Goal: Task Accomplishment & Management: Complete application form

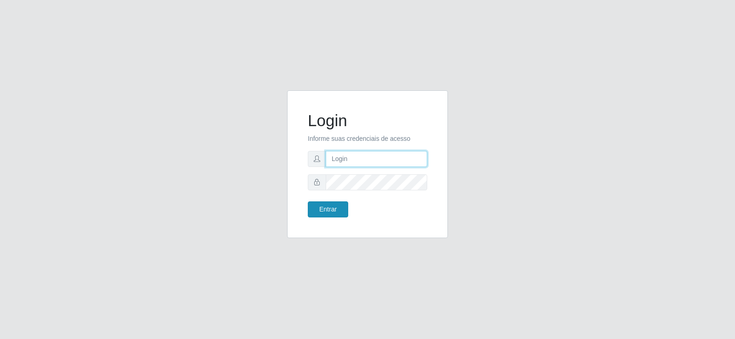
type input "[EMAIL_ADDRESS][DOMAIN_NAME]"
click at [326, 213] on button "Entrar" at bounding box center [328, 210] width 40 height 16
drag, startPoint x: 326, startPoint y: 213, endPoint x: 447, endPoint y: 174, distance: 126.5
click at [450, 178] on div "Login Informe suas credenciais de acesso [EMAIL_ADDRESS][DOMAIN_NAME] Entrar" at bounding box center [367, 169] width 174 height 159
click at [415, 164] on input "[EMAIL_ADDRESS][DOMAIN_NAME]" at bounding box center [375, 159] width 101 height 16
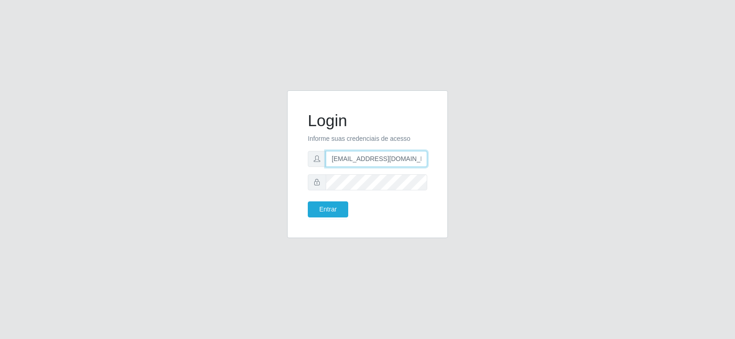
scroll to position [0, 6]
click at [414, 164] on input "[EMAIL_ADDRESS][DOMAIN_NAME]" at bounding box center [375, 159] width 101 height 16
click at [414, 164] on body "Login Informe suas credenciais de acesso [EMAIL_ADDRESS][DOMAIN_NAME] Entrar" at bounding box center [367, 169] width 735 height 339
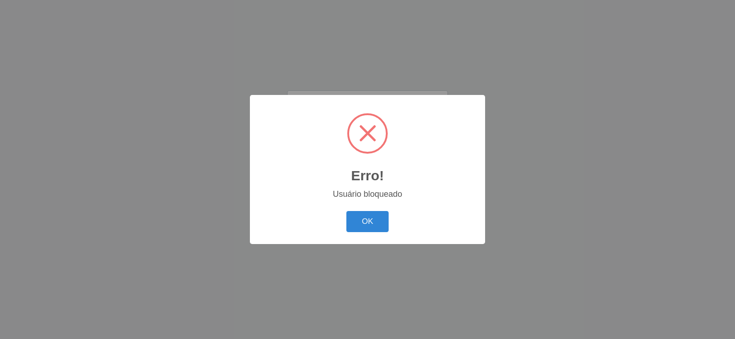
scroll to position [0, 7]
click at [357, 225] on button "OK" at bounding box center [367, 222] width 43 height 22
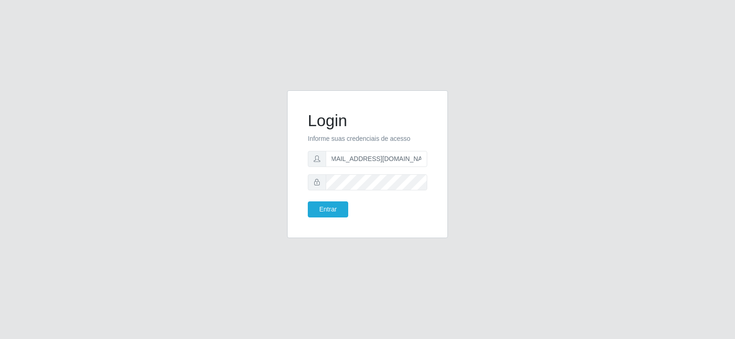
drag, startPoint x: 360, startPoint y: 148, endPoint x: 350, endPoint y: 168, distance: 21.6
click at [359, 149] on form "Login Informe suas credenciais de acesso [EMAIL_ADDRESS][DOMAIN_NAME] Entrar" at bounding box center [367, 164] width 119 height 107
click at [350, 168] on form "Login Informe suas credenciais de acesso [EMAIL_ADDRESS][DOMAIN_NAME] Entrar" at bounding box center [367, 164] width 119 height 107
click at [352, 161] on input "[EMAIL_ADDRESS][DOMAIN_NAME]" at bounding box center [375, 159] width 101 height 16
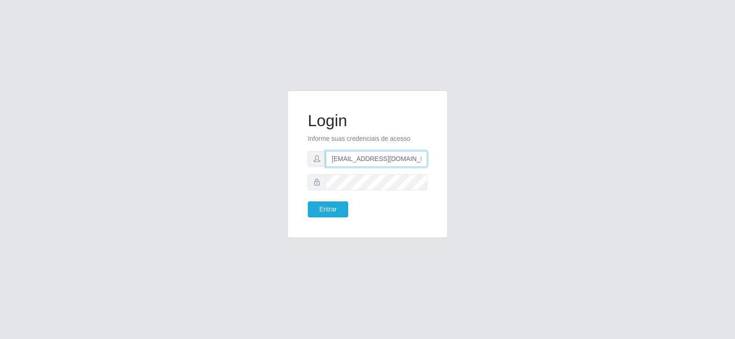
click at [352, 161] on input "[EMAIL_ADDRESS][DOMAIN_NAME]" at bounding box center [375, 159] width 101 height 16
type input "[EMAIL_ADDRESS][DOMAIN_NAME]"
click at [316, 179] on div at bounding box center [367, 182] width 119 height 16
click at [330, 211] on button "Entrar" at bounding box center [328, 210] width 40 height 16
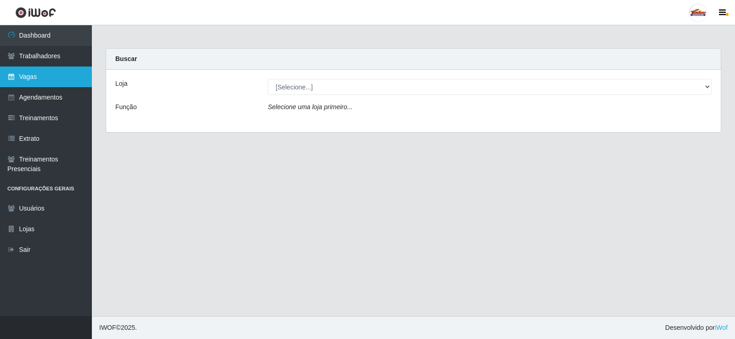
click at [47, 84] on link "Vagas" at bounding box center [46, 77] width 92 height 21
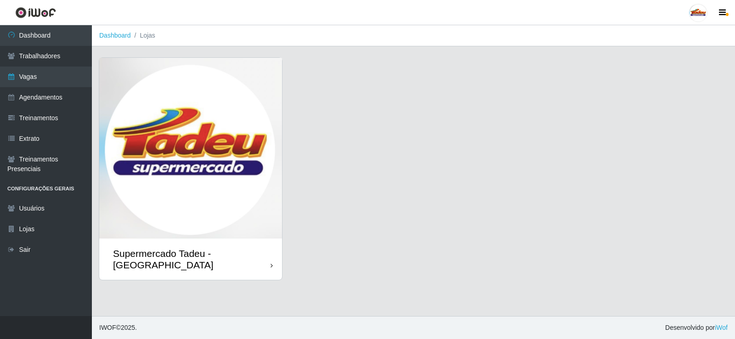
click at [200, 113] on img at bounding box center [190, 148] width 183 height 181
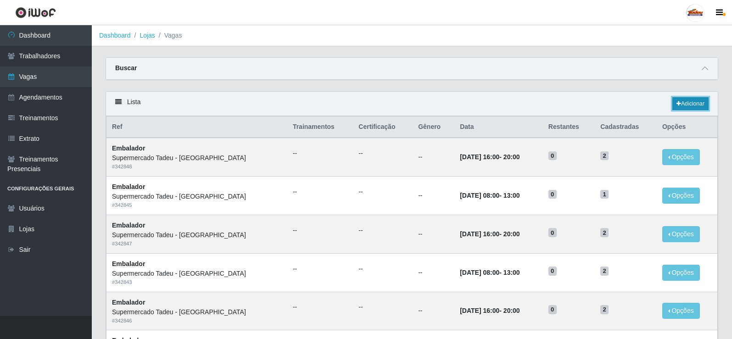
click at [684, 104] on link "Adicionar" at bounding box center [691, 103] width 36 height 13
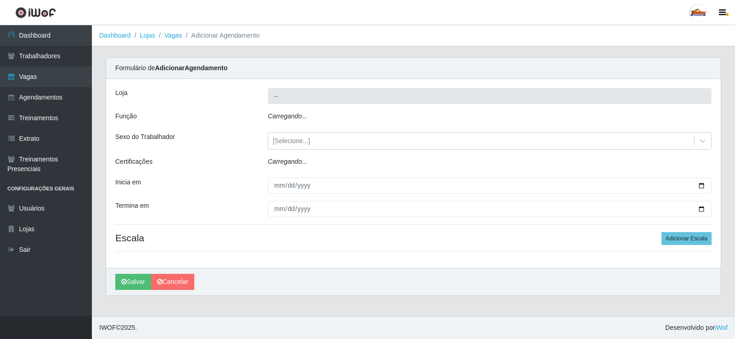
type input "Supermercado Tadeu - [GEOGRAPHIC_DATA]"
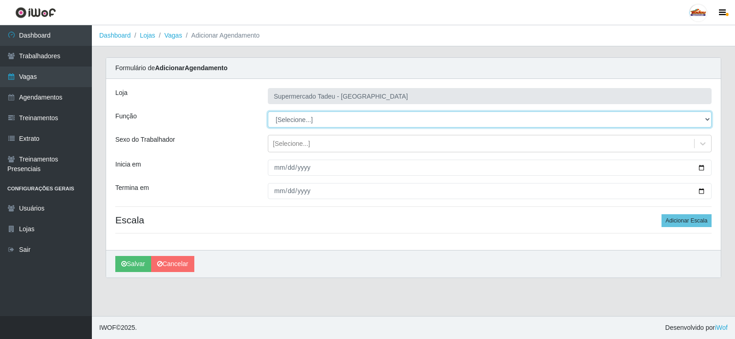
click at [296, 122] on select "[Selecione...] ASG ASG + ASG ++ Auxiliar de Estacionamento Auxiliar de Estacion…" at bounding box center [489, 120] width 443 height 16
select select "1"
click at [268, 112] on select "[Selecione...] ASG ASG + ASG ++ Auxiliar de Estacionamento Auxiliar de Estacion…" at bounding box center [489, 120] width 443 height 16
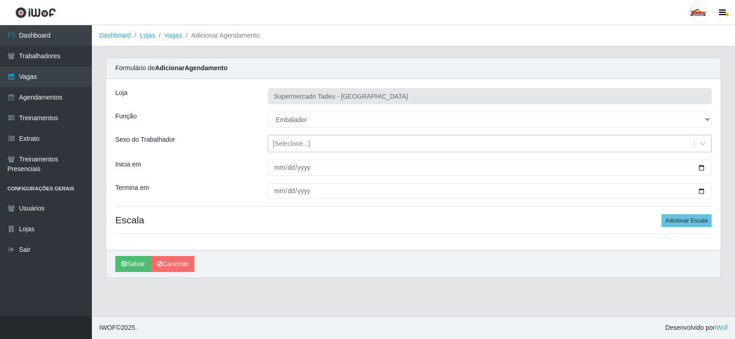
click at [295, 144] on div "[Selecione...]" at bounding box center [291, 144] width 37 height 10
click at [204, 142] on div "Sexo do Trabalhador" at bounding box center [184, 143] width 152 height 17
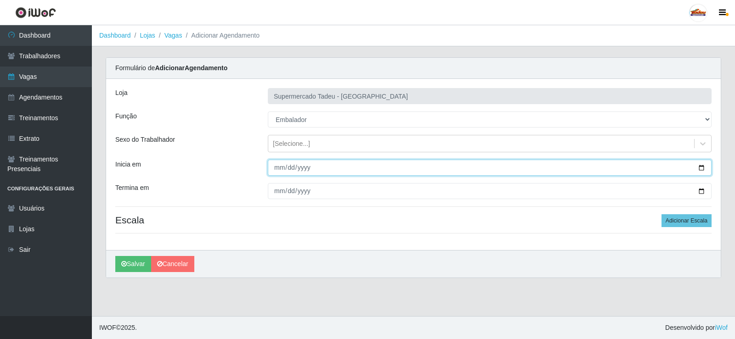
click at [275, 168] on input "Inicia em" at bounding box center [489, 168] width 443 height 16
type input "[DATE]"
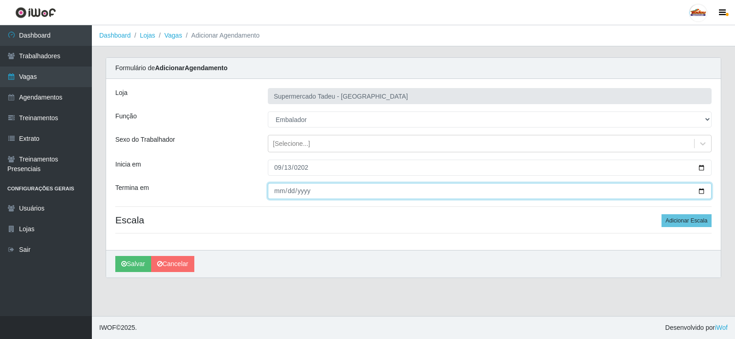
click at [280, 188] on input "Termina em" at bounding box center [489, 191] width 443 height 16
type input "[DATE]"
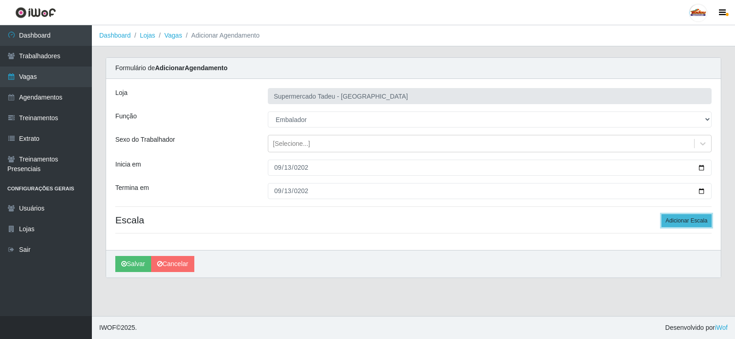
click at [675, 219] on button "Adicionar Escala" at bounding box center [686, 220] width 50 height 13
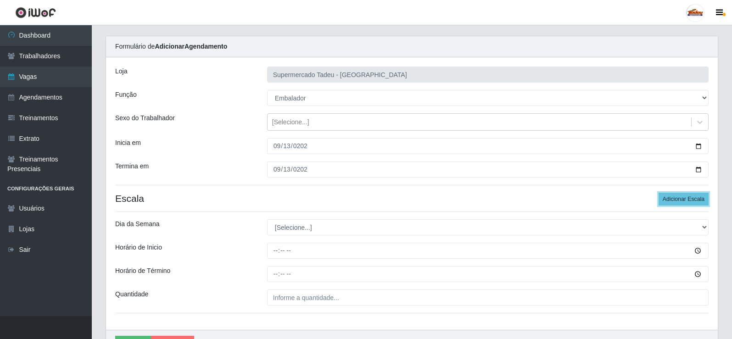
scroll to position [46, 0]
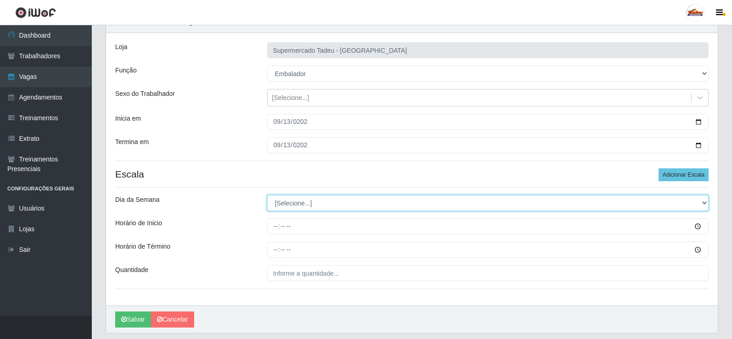
click at [299, 202] on select "[Selecione...] Segunda Terça Quarta Quinta Sexta Sábado Domingo" at bounding box center [488, 203] width 442 height 16
click at [300, 201] on select "[Selecione...] Segunda Terça Quarta Quinta Sexta Sábado Domingo" at bounding box center [488, 203] width 442 height 16
select select "6"
click at [267, 195] on select "[Selecione...] Segunda Terça Quarta Quinta Sexta Sábado Domingo" at bounding box center [488, 203] width 442 height 16
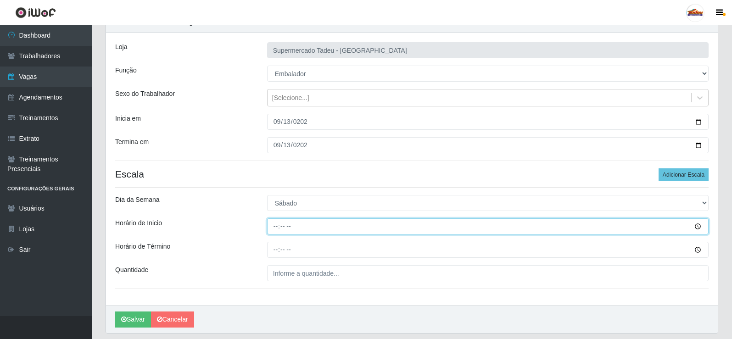
click at [269, 221] on input "Horário de Inicio" at bounding box center [488, 227] width 442 height 16
click at [273, 225] on input "Horário de Inicio" at bounding box center [488, 227] width 442 height 16
type input "16:00"
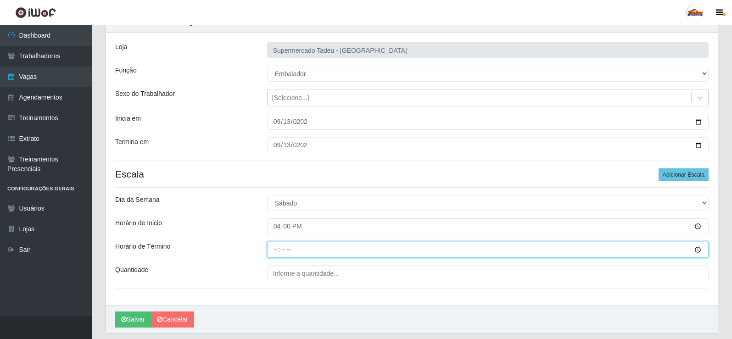
click at [275, 253] on input "Horário de Término" at bounding box center [488, 250] width 442 height 16
type input "20:00"
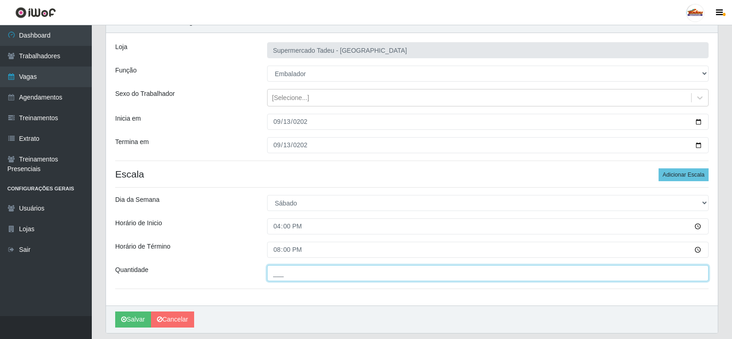
click at [274, 273] on input "___" at bounding box center [488, 273] width 442 height 16
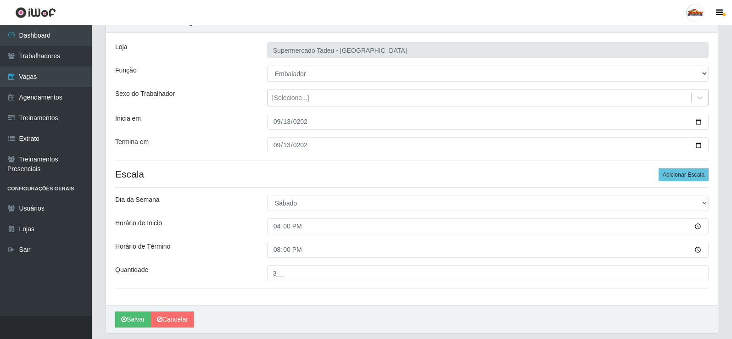
click at [224, 247] on div "Horário de Término" at bounding box center [184, 250] width 152 height 16
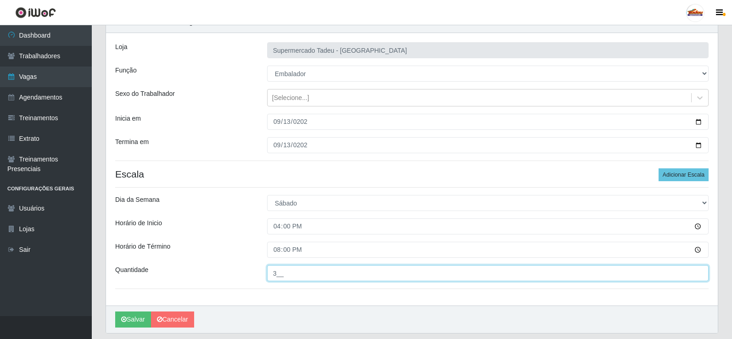
drag, startPoint x: 275, startPoint y: 273, endPoint x: 257, endPoint y: 275, distance: 18.4
click at [257, 275] on div "Quantidade 3__" at bounding box center [411, 273] width 607 height 16
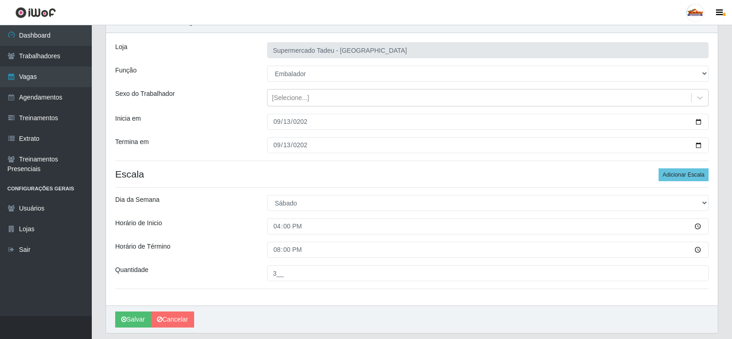
click at [215, 259] on div "Loja Supermercado Tadeu - [GEOGRAPHIC_DATA] Função [Selecione...] ASG ASG + ASG…" at bounding box center [412, 169] width 612 height 273
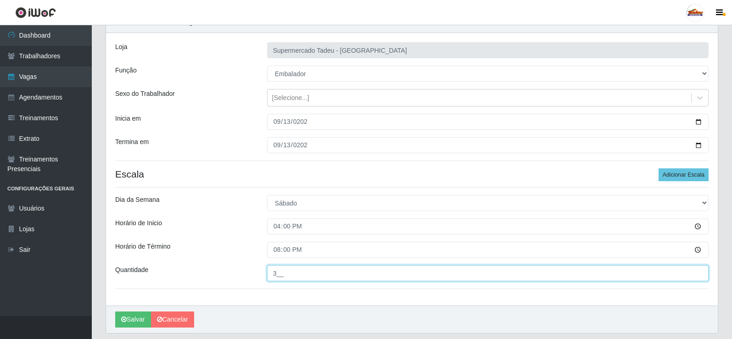
click at [272, 274] on input "3__" at bounding box center [488, 273] width 442 height 16
type input "4__"
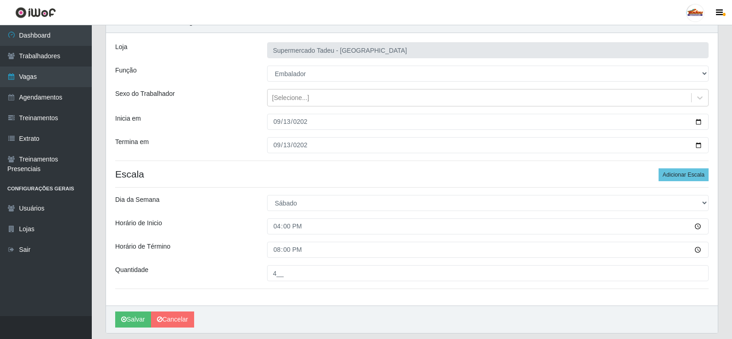
click at [224, 267] on div "Quantidade" at bounding box center [184, 273] width 152 height 16
click at [134, 320] on button "Salvar" at bounding box center [133, 320] width 36 height 16
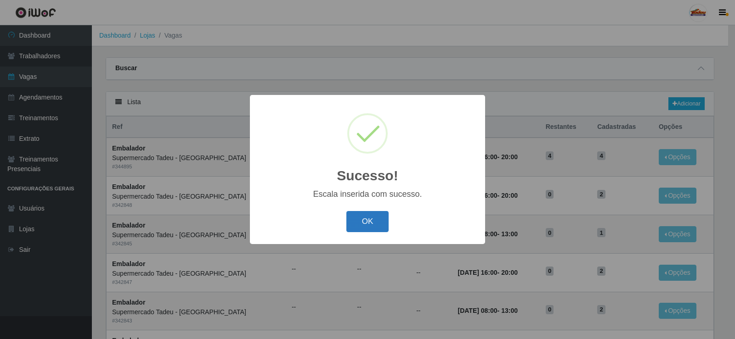
click at [347, 219] on button "OK" at bounding box center [367, 222] width 43 height 22
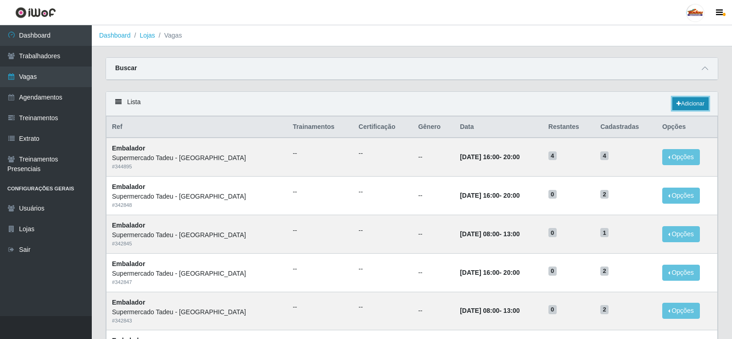
click at [691, 104] on link "Adicionar" at bounding box center [691, 103] width 36 height 13
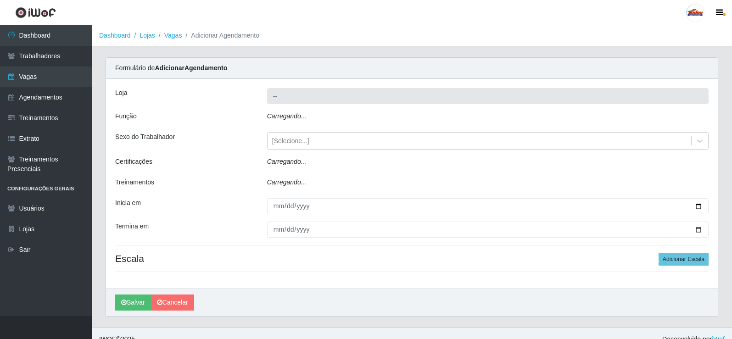
type input "Supermercado Tadeu - [GEOGRAPHIC_DATA]"
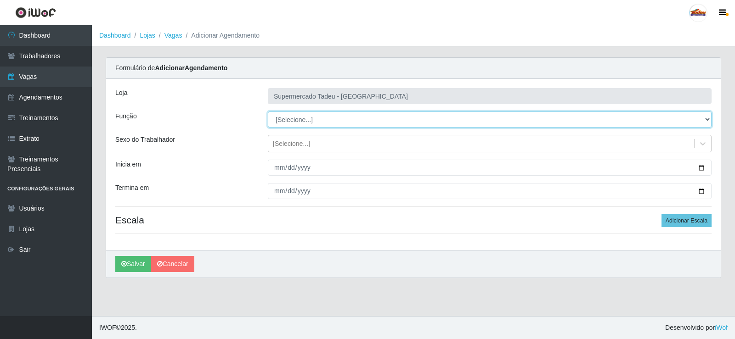
click at [292, 120] on select "[Selecione...] ASG ASG + ASG ++ Auxiliar de Estacionamento Auxiliar de Estacion…" at bounding box center [489, 120] width 443 height 16
select select "1"
click at [268, 112] on select "[Selecione...] ASG ASG + ASG ++ Auxiliar de Estacionamento Auxiliar de Estacion…" at bounding box center [489, 120] width 443 height 16
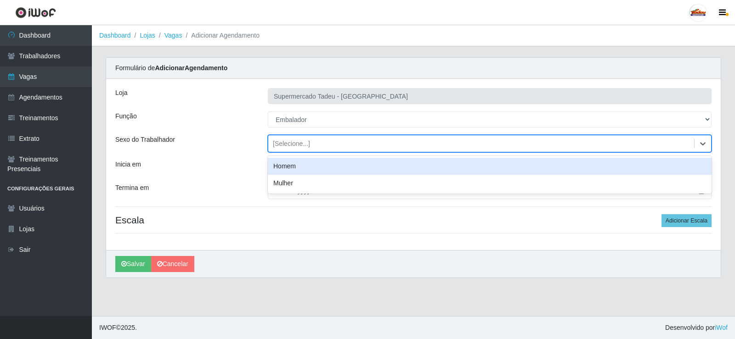
click at [283, 145] on div "[Selecione...]" at bounding box center [291, 144] width 37 height 10
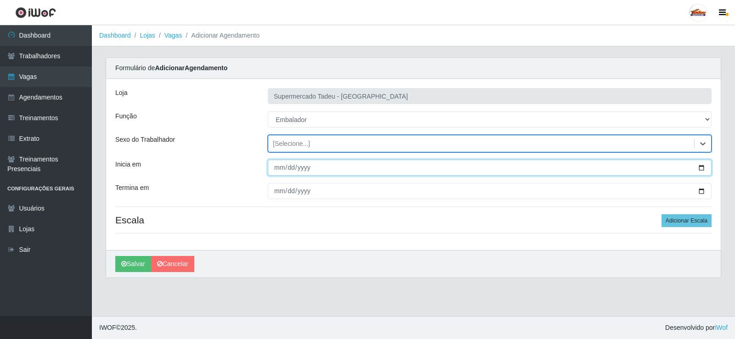
click at [283, 165] on input "Inicia em" at bounding box center [489, 168] width 443 height 16
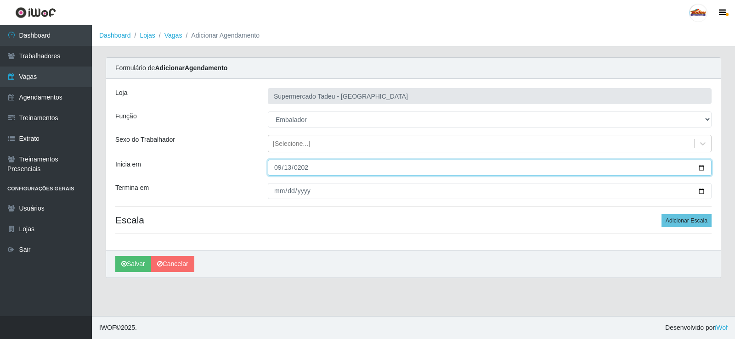
type input "[DATE]"
click at [115, 256] on button "Salvar" at bounding box center [133, 264] width 36 height 16
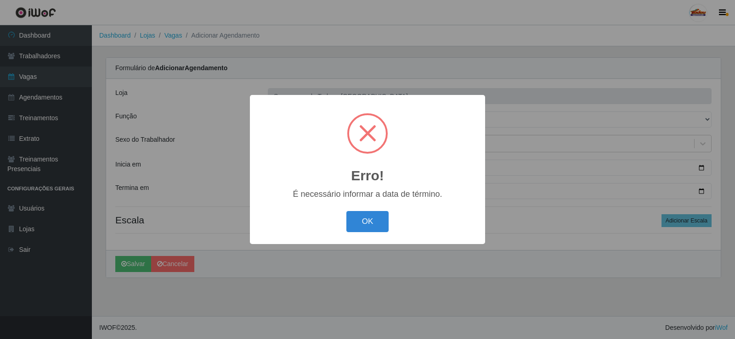
click at [366, 230] on button "OK" at bounding box center [367, 222] width 43 height 22
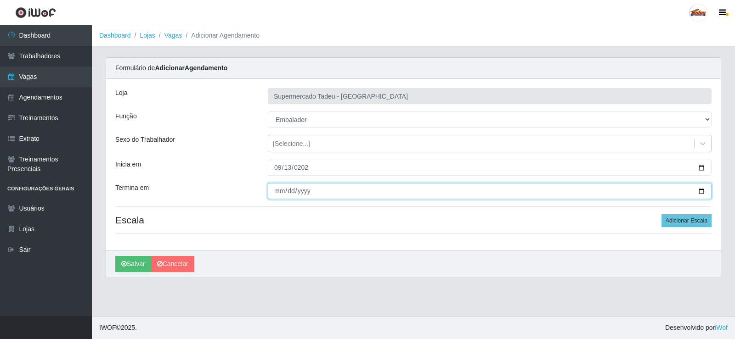
click at [279, 189] on input "Termina em" at bounding box center [489, 191] width 443 height 16
type input "[DATE]"
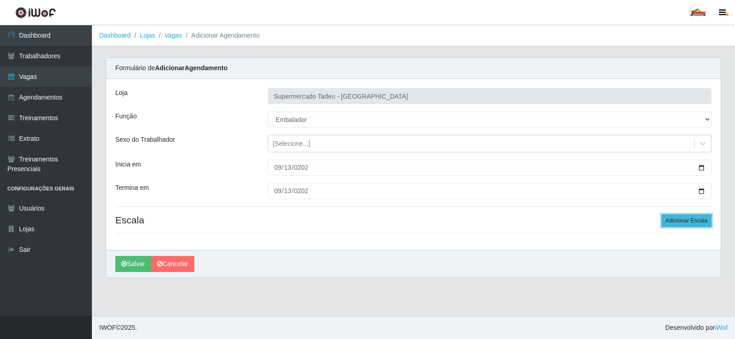
click at [691, 219] on button "Adicionar Escala" at bounding box center [686, 220] width 50 height 13
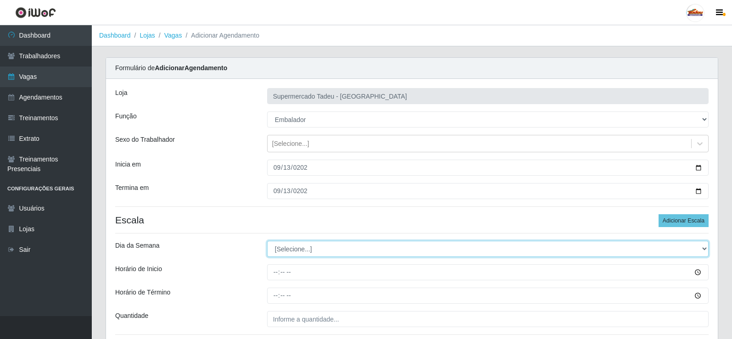
click at [288, 253] on select "[Selecione...] Segunda Terça Quarta Quinta Sexta Sábado Domingo" at bounding box center [488, 249] width 442 height 16
select select "6"
click at [267, 241] on select "[Selecione...] Segunda Terça Quarta Quinta Sexta Sábado Domingo" at bounding box center [488, 249] width 442 height 16
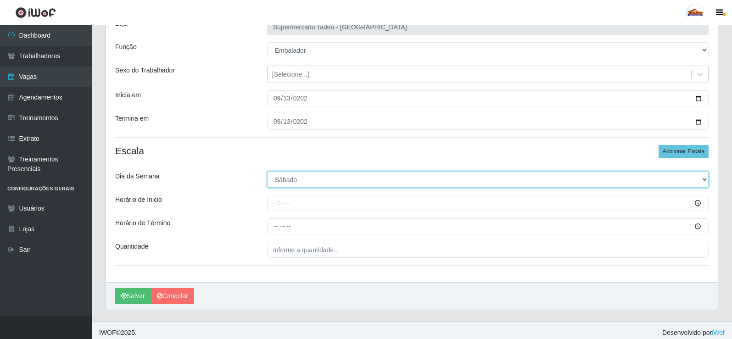
scroll to position [74, 0]
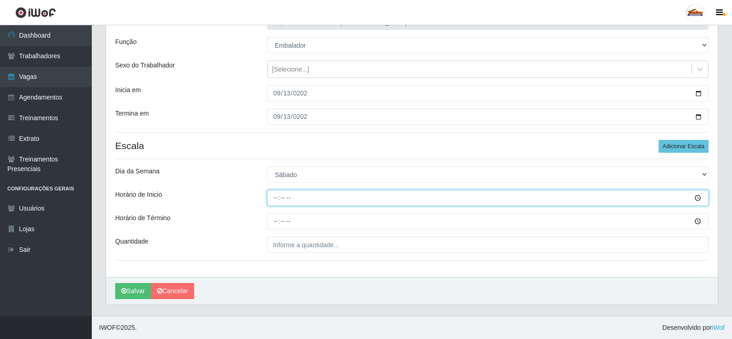
click at [277, 199] on input "Horário de Inicio" at bounding box center [488, 198] width 442 height 16
type input "08:00"
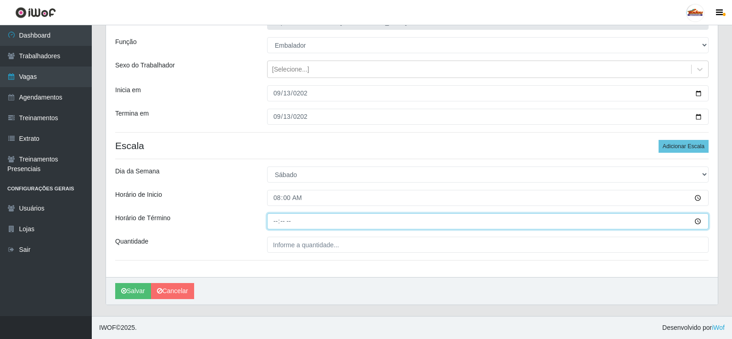
click at [274, 222] on input "Horário de Término" at bounding box center [488, 221] width 442 height 16
type input "13:00"
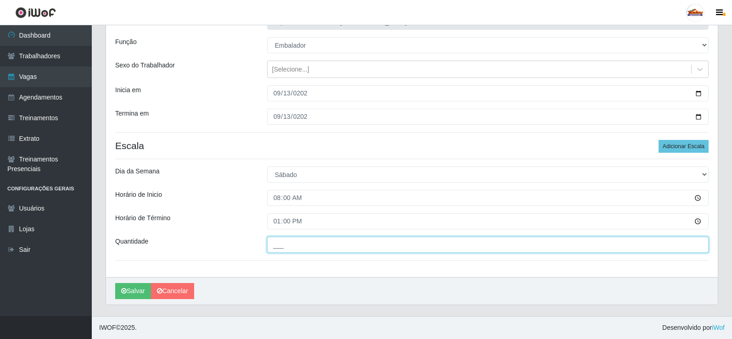
click at [277, 247] on input "___" at bounding box center [488, 245] width 442 height 16
type input "2__"
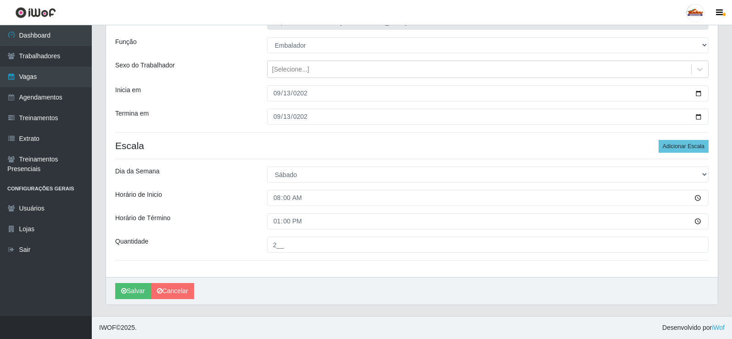
click at [247, 207] on div "Loja Supermercado Tadeu - [GEOGRAPHIC_DATA] Função [Selecione...] ASG ASG + ASG…" at bounding box center [412, 141] width 612 height 273
click at [134, 291] on button "Salvar" at bounding box center [133, 291] width 36 height 16
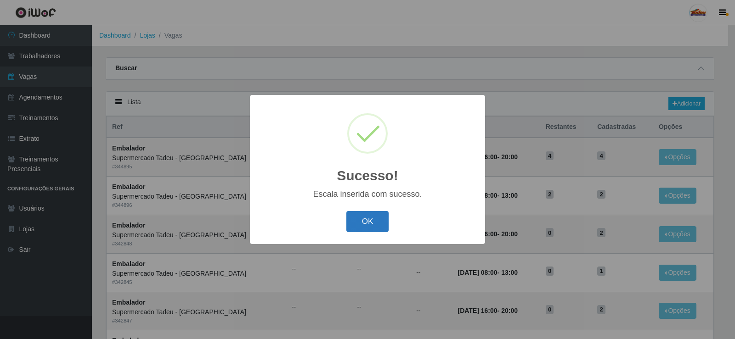
click at [366, 224] on button "OK" at bounding box center [367, 222] width 43 height 22
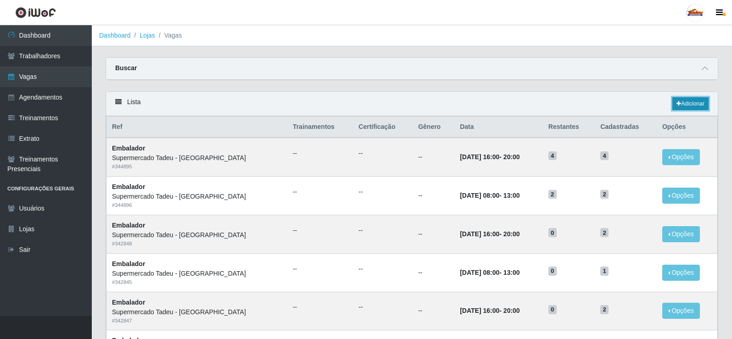
click at [685, 104] on link "Adicionar" at bounding box center [691, 103] width 36 height 13
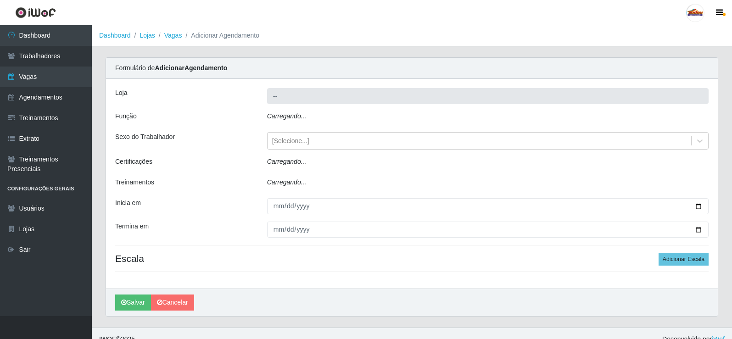
type input "Supermercado Tadeu - [GEOGRAPHIC_DATA]"
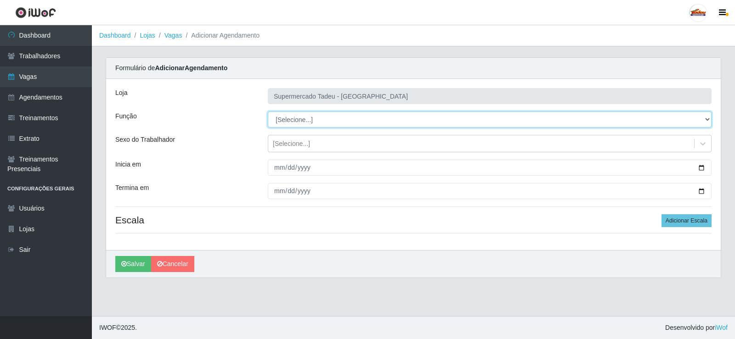
click at [290, 123] on select "[Selecione...] ASG ASG + ASG ++ Auxiliar de Estacionamento Auxiliar de Estacion…" at bounding box center [489, 120] width 443 height 16
select select "1"
click at [268, 112] on select "[Selecione...] ASG ASG + ASG ++ Auxiliar de Estacionamento Auxiliar de Estacion…" at bounding box center [489, 120] width 443 height 16
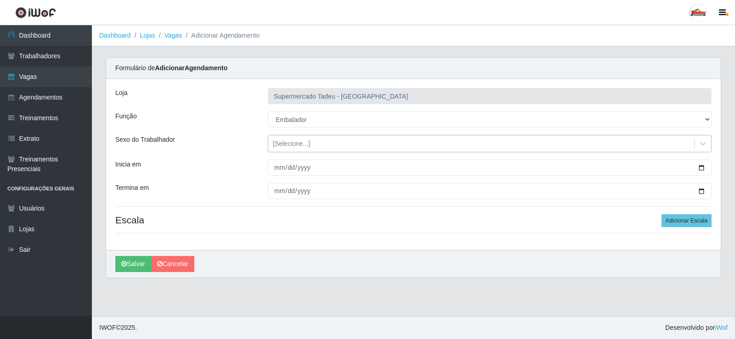
click at [286, 138] on div "[Selecione...]" at bounding box center [481, 143] width 426 height 15
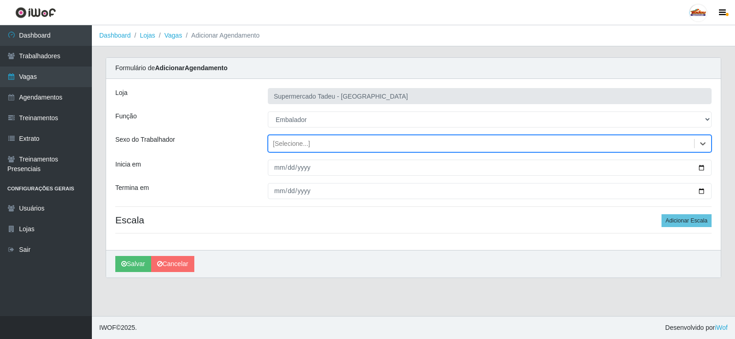
click at [285, 145] on div "[Selecione...]" at bounding box center [291, 144] width 37 height 10
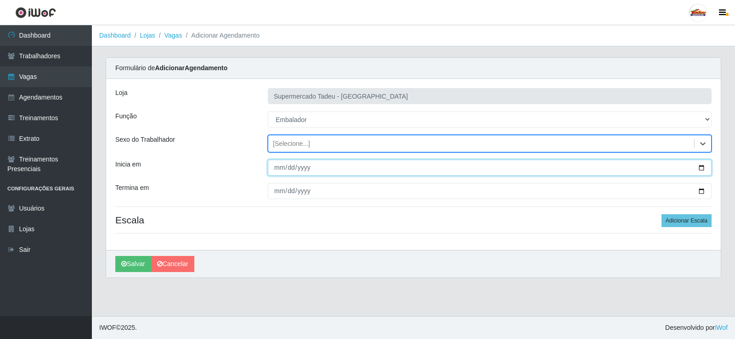
click at [278, 174] on input "Inicia em" at bounding box center [489, 168] width 443 height 16
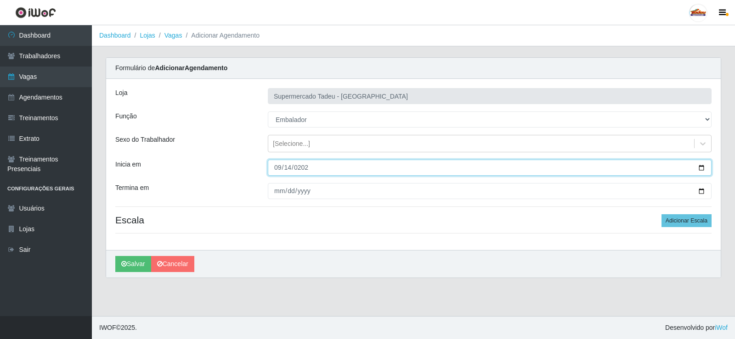
type input "[DATE]"
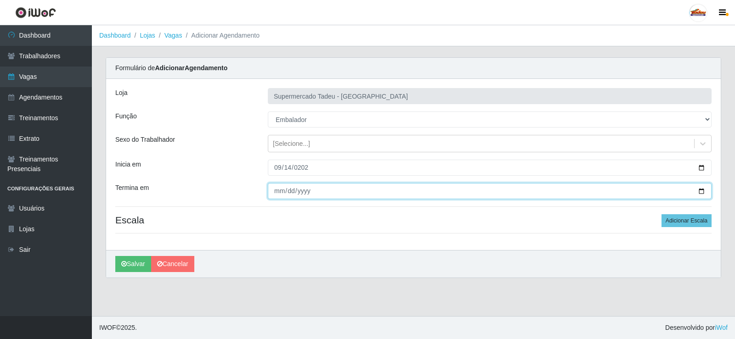
click at [278, 189] on input "Termina em" at bounding box center [489, 191] width 443 height 16
type input "[DATE]"
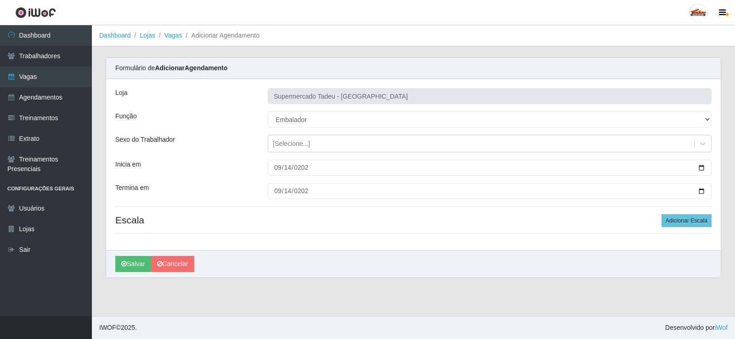
click at [287, 219] on h4 "Escala Adicionar Escala" at bounding box center [413, 219] width 596 height 11
click at [674, 218] on button "Adicionar Escala" at bounding box center [686, 220] width 50 height 13
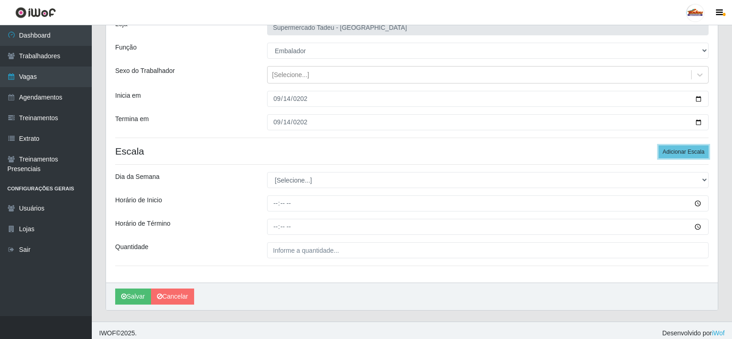
scroll to position [74, 0]
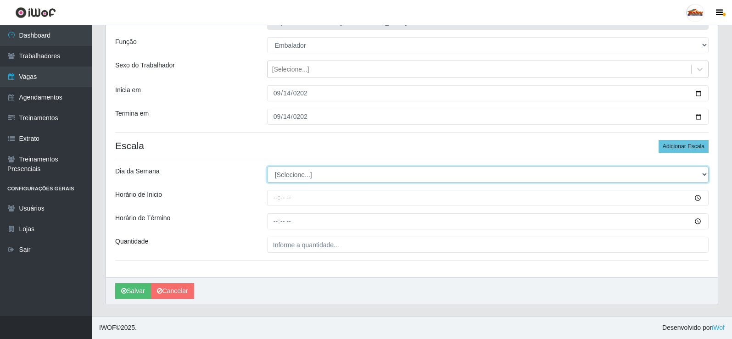
click at [290, 181] on select "[Selecione...] Segunda Terça Quarta Quinta Sexta Sábado Domingo" at bounding box center [488, 175] width 442 height 16
click at [290, 179] on select "[Selecione...] Segunda Terça Quarta Quinta Sexta Sábado Domingo" at bounding box center [488, 175] width 442 height 16
select select "0"
click at [267, 167] on select "[Selecione...] Segunda Terça Quarta Quinta Sexta Sábado Domingo" at bounding box center [488, 175] width 442 height 16
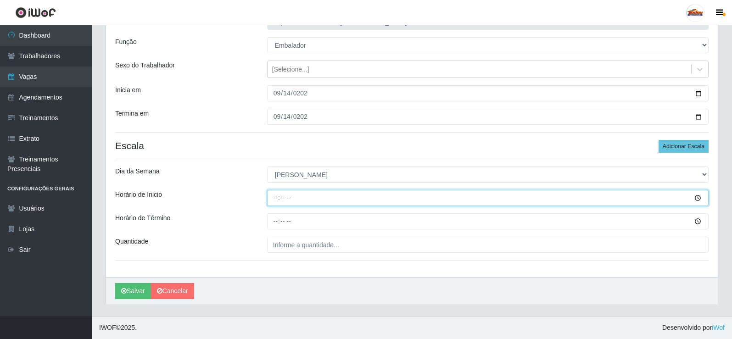
click at [279, 200] on input "Horário de Inicio" at bounding box center [488, 198] width 442 height 16
type input "08:00"
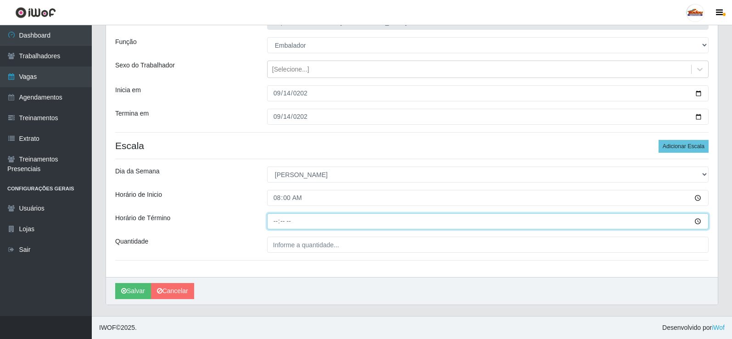
click at [274, 222] on input "Horário de Término" at bounding box center [488, 221] width 442 height 16
type input "12:00"
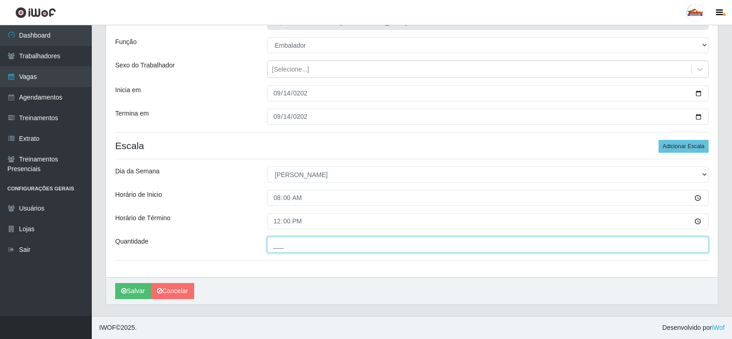
click at [279, 249] on input "___" at bounding box center [488, 245] width 442 height 16
drag, startPoint x: 286, startPoint y: 246, endPoint x: 264, endPoint y: 246, distance: 22.0
click at [264, 246] on div "2__" at bounding box center [487, 245] width 455 height 16
type input "3__"
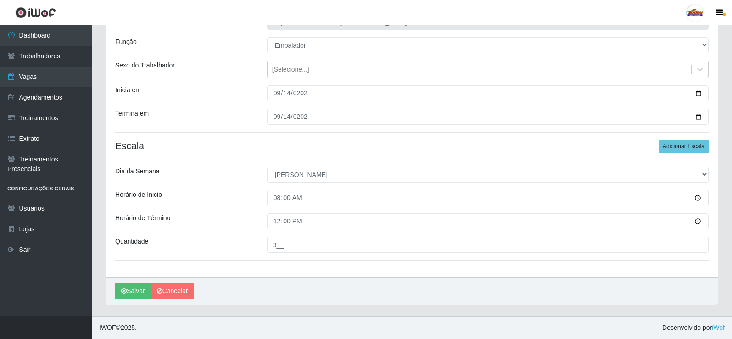
click at [224, 237] on div "Quantidade" at bounding box center [184, 245] width 152 height 16
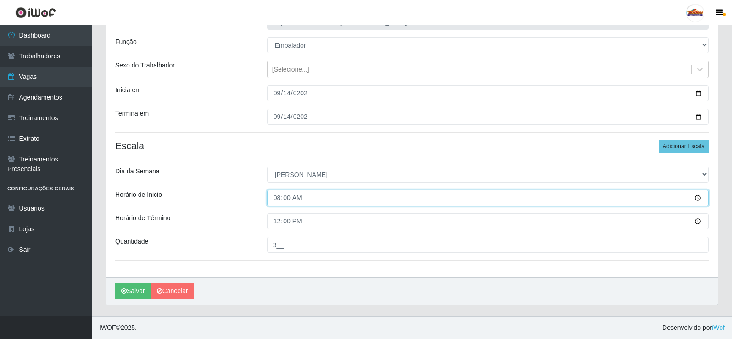
click at [292, 196] on input "08:00" at bounding box center [488, 198] width 442 height 16
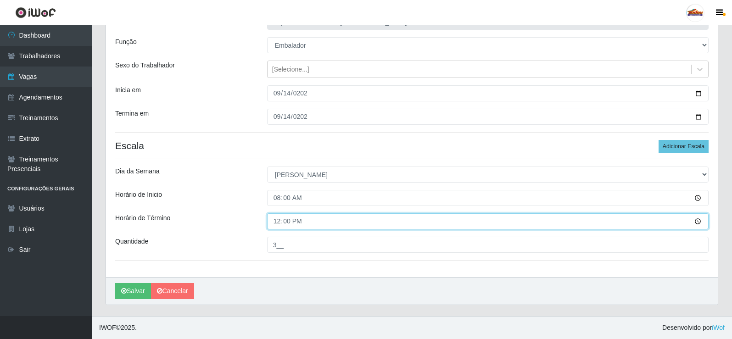
click at [286, 226] on input "12:00" at bounding box center [488, 221] width 442 height 16
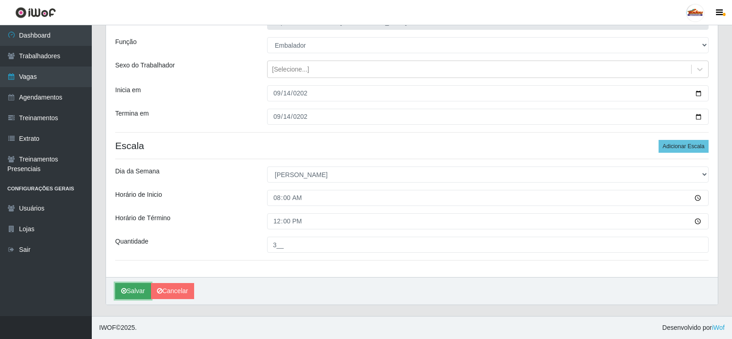
click at [132, 291] on button "Salvar" at bounding box center [133, 291] width 36 height 16
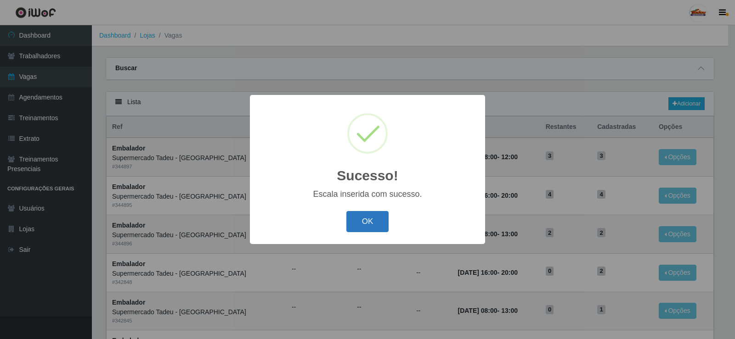
click at [350, 221] on button "OK" at bounding box center [367, 222] width 43 height 22
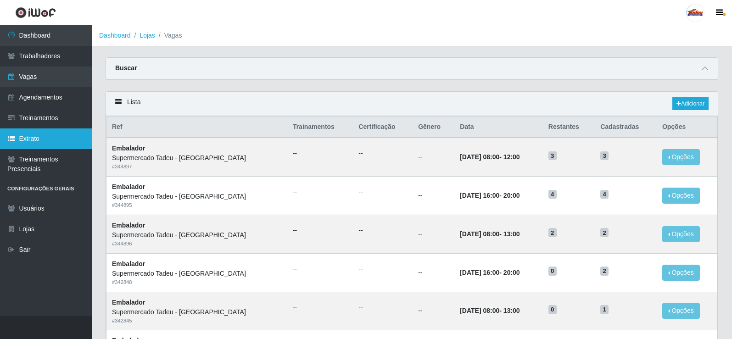
click at [34, 138] on link "Extrato" at bounding box center [46, 139] width 92 height 21
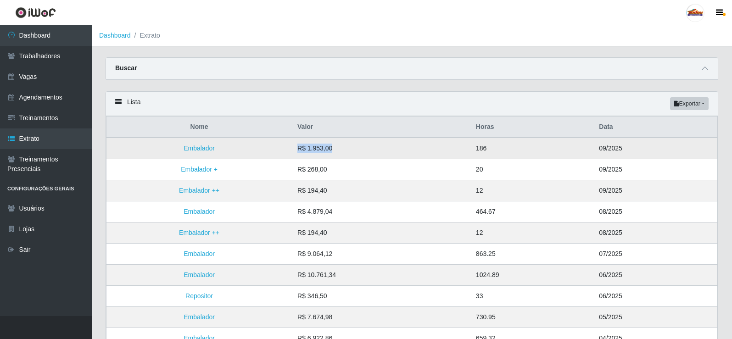
drag, startPoint x: 302, startPoint y: 143, endPoint x: 360, endPoint y: 152, distance: 58.6
click at [360, 152] on td "R$ 1.953,00" at bounding box center [381, 149] width 179 height 22
click at [20, 83] on link "Vagas" at bounding box center [46, 77] width 92 height 21
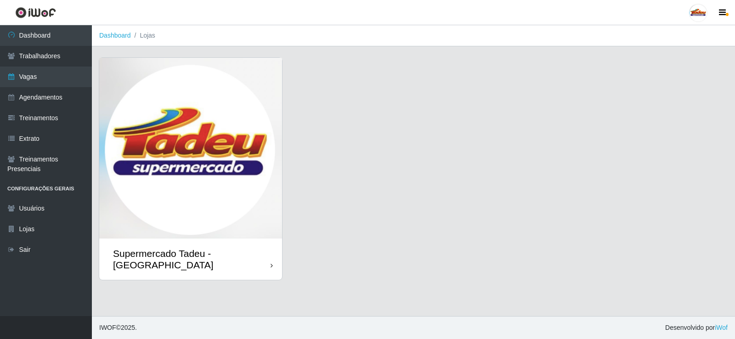
click at [164, 142] on img at bounding box center [190, 148] width 183 height 181
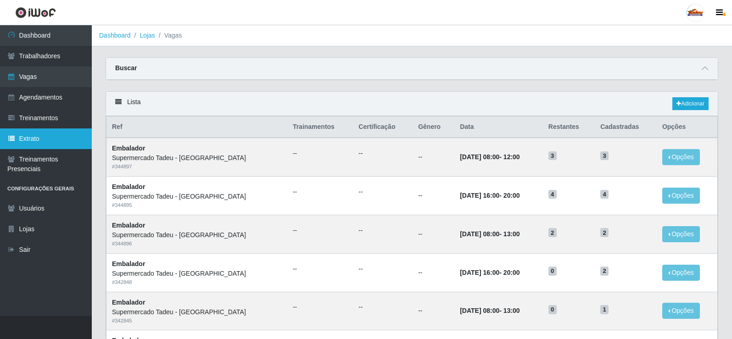
click at [36, 145] on link "Extrato" at bounding box center [46, 139] width 92 height 21
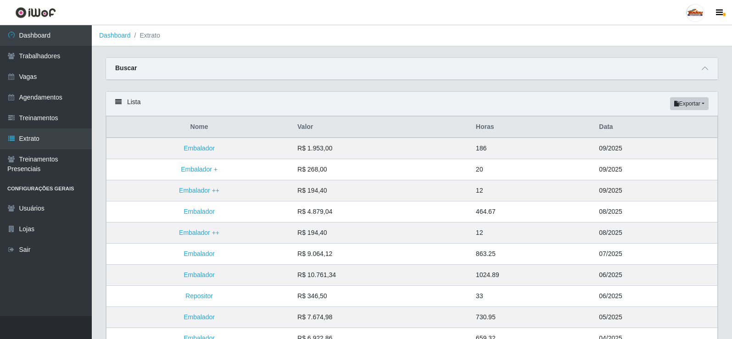
click at [470, 94] on div "Lista Exportar PDF Excel" at bounding box center [412, 104] width 612 height 24
click at [38, 76] on link "Vagas" at bounding box center [46, 77] width 92 height 21
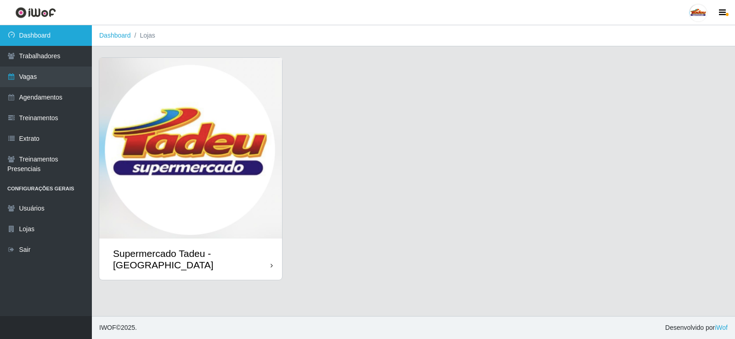
click at [38, 36] on link "Dashboard" at bounding box center [46, 35] width 92 height 21
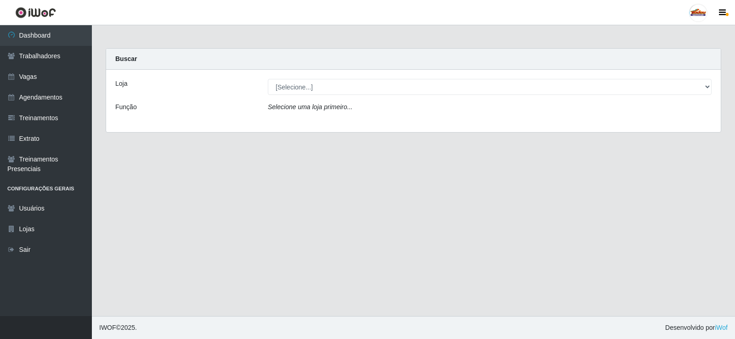
click at [314, 82] on div "Loja [Selecione...] Supermercado Tadeu - [GEOGRAPHIC_DATA] Função Selecione uma…" at bounding box center [413, 101] width 614 height 62
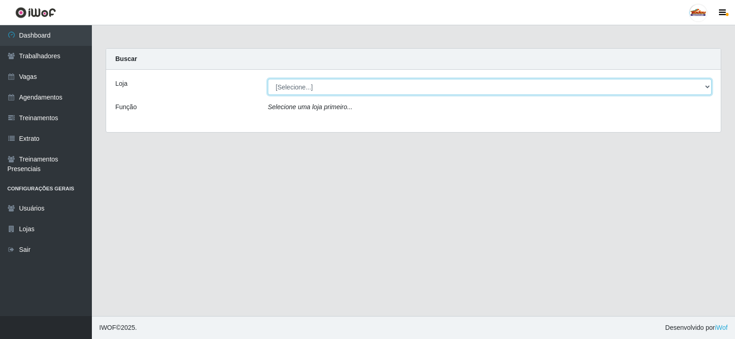
drag, startPoint x: 314, startPoint y: 87, endPoint x: 312, endPoint y: 92, distance: 5.8
click at [314, 88] on select "[Selecione...] Supermercado Tadeu - [GEOGRAPHIC_DATA]" at bounding box center [489, 87] width 443 height 16
select select "195"
click at [268, 79] on select "[Selecione...] Supermercado Tadeu - [GEOGRAPHIC_DATA]" at bounding box center [489, 87] width 443 height 16
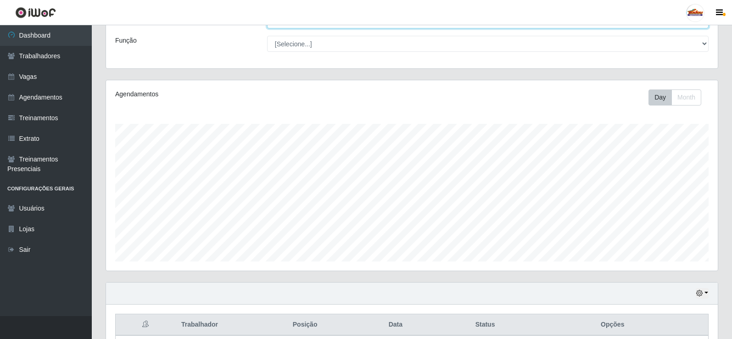
scroll to position [189, 0]
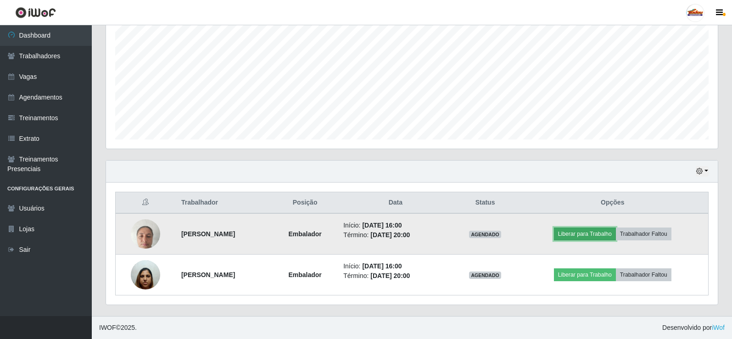
click at [603, 235] on button "Liberar para Trabalho" at bounding box center [585, 234] width 62 height 13
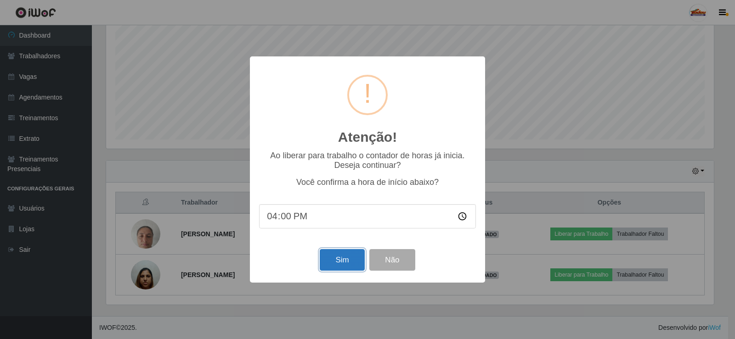
click at [343, 257] on button "Sim" at bounding box center [342, 260] width 45 height 22
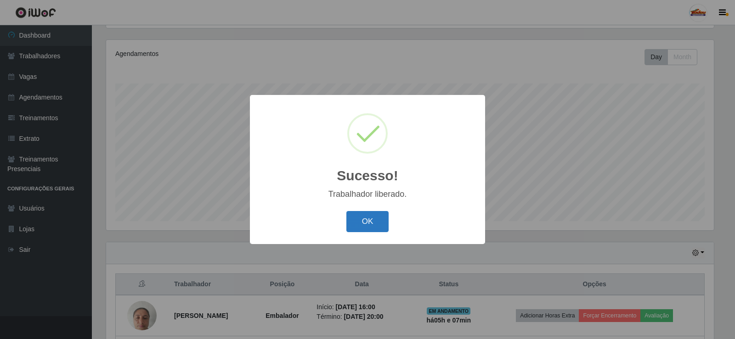
click at [373, 225] on button "OK" at bounding box center [367, 222] width 43 height 22
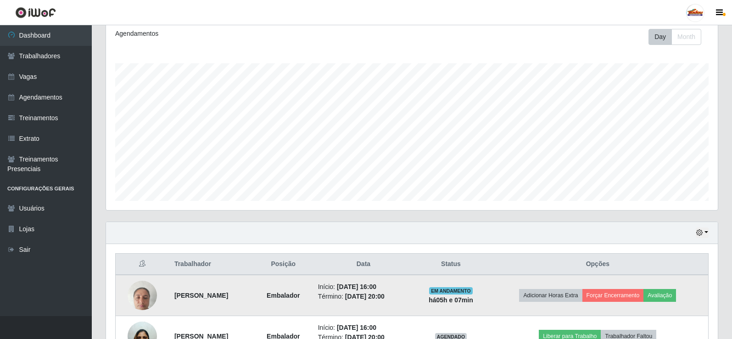
scroll to position [189, 0]
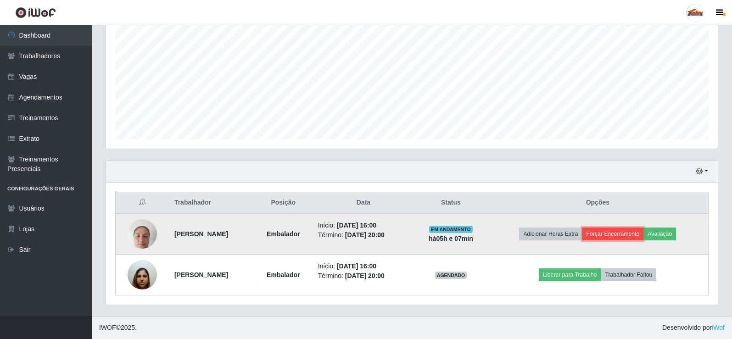
click at [633, 237] on button "Forçar Encerramento" at bounding box center [614, 234] width 62 height 13
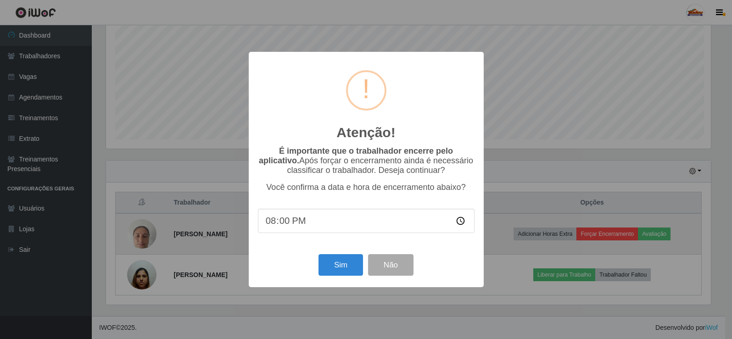
scroll to position [191, 607]
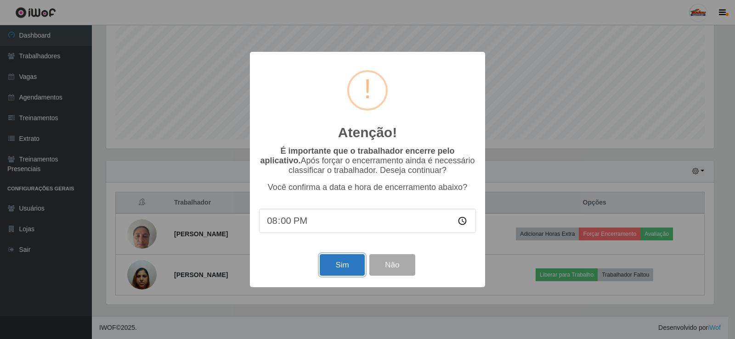
click at [339, 266] on button "Sim" at bounding box center [342, 265] width 45 height 22
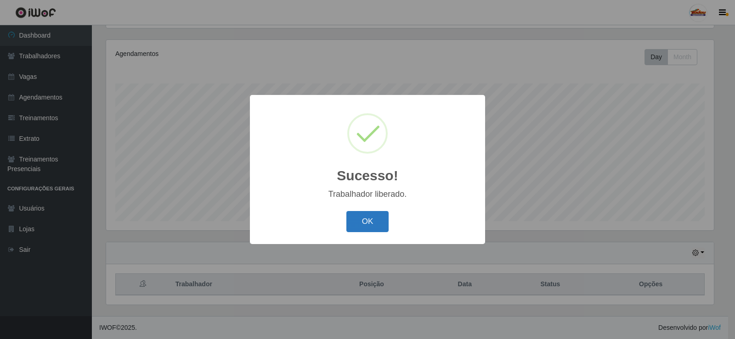
click at [364, 222] on button "OK" at bounding box center [367, 222] width 43 height 22
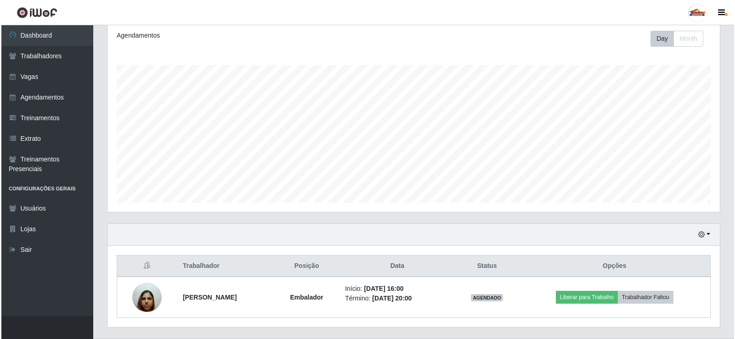
scroll to position [148, 0]
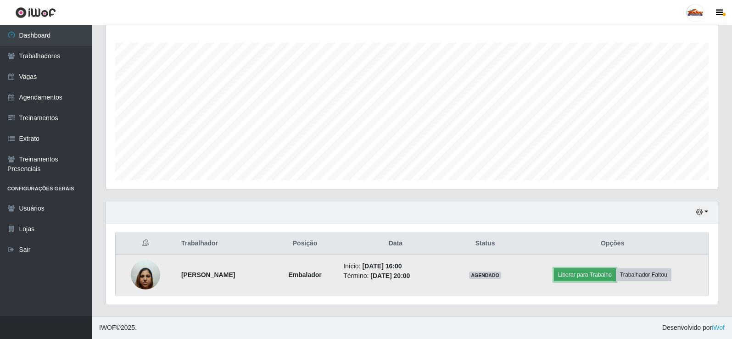
click at [584, 279] on button "Liberar para Trabalho" at bounding box center [585, 275] width 62 height 13
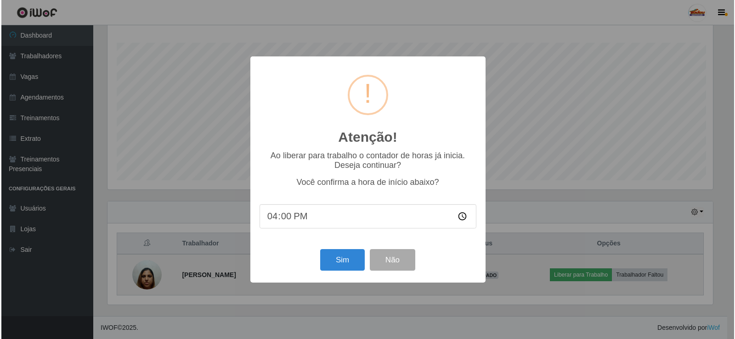
scroll to position [0, 0]
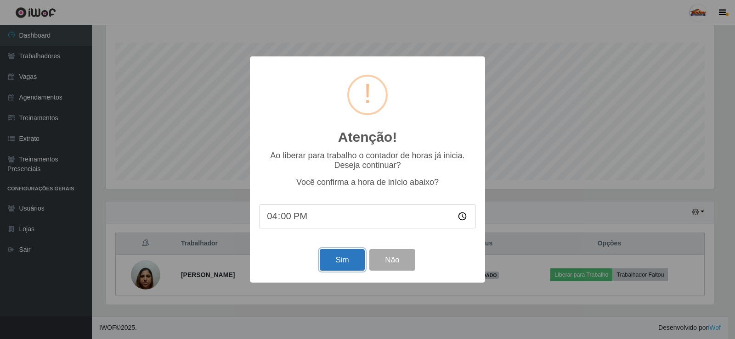
click at [324, 253] on button "Sim" at bounding box center [342, 260] width 45 height 22
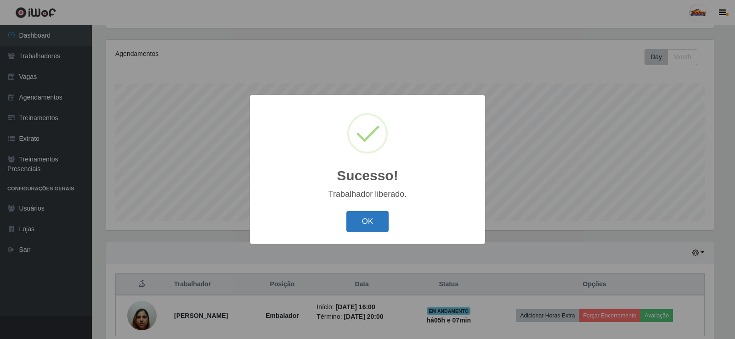
click at [380, 224] on button "OK" at bounding box center [367, 222] width 43 height 22
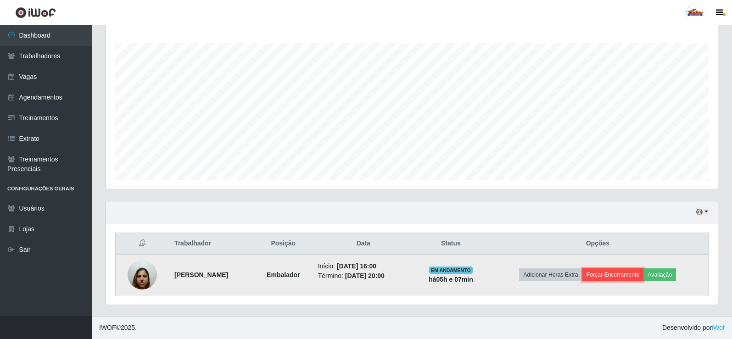
click at [638, 278] on button "Forçar Encerramento" at bounding box center [614, 275] width 62 height 13
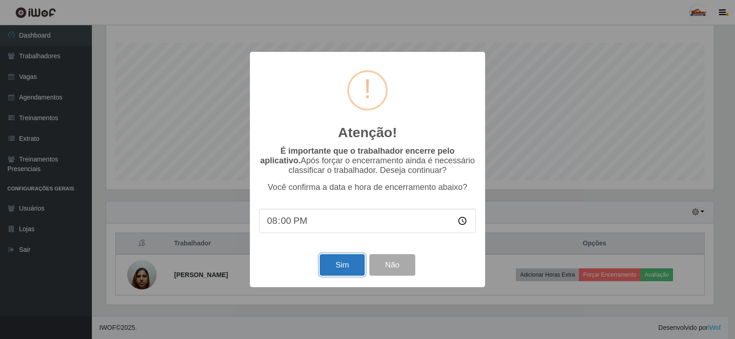
click at [337, 264] on button "Sim" at bounding box center [342, 265] width 45 height 22
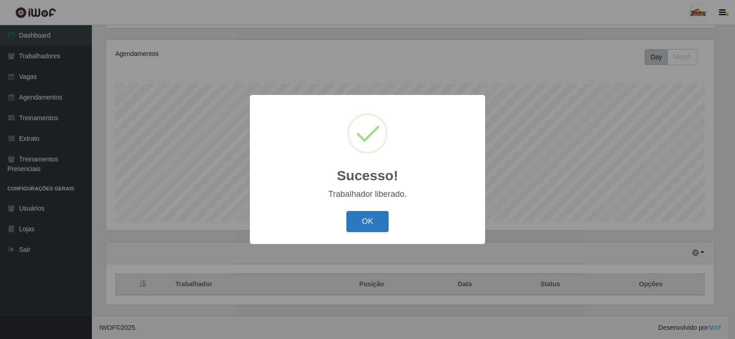
click at [363, 221] on button "OK" at bounding box center [367, 222] width 43 height 22
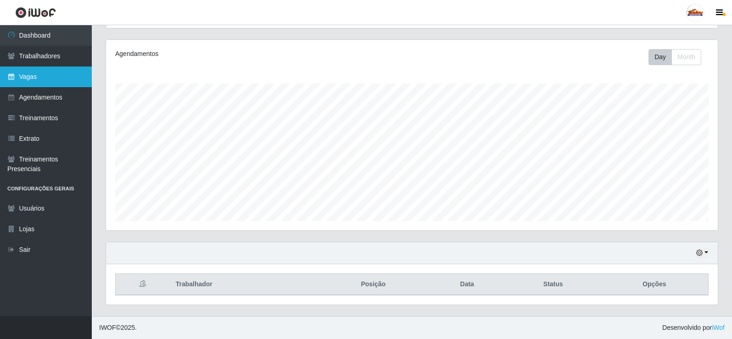
click at [45, 75] on link "Vagas" at bounding box center [46, 77] width 92 height 21
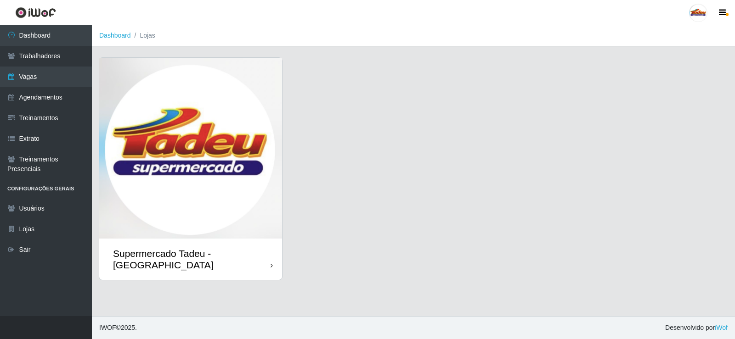
click at [201, 156] on img at bounding box center [190, 148] width 183 height 181
